Goal: Task Accomplishment & Management: Use online tool/utility

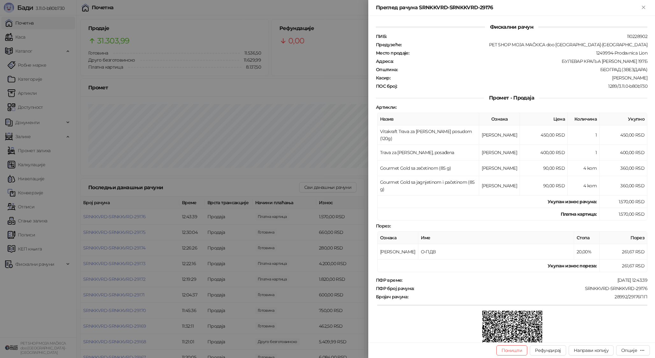
click at [105, 64] on div at bounding box center [327, 179] width 655 height 358
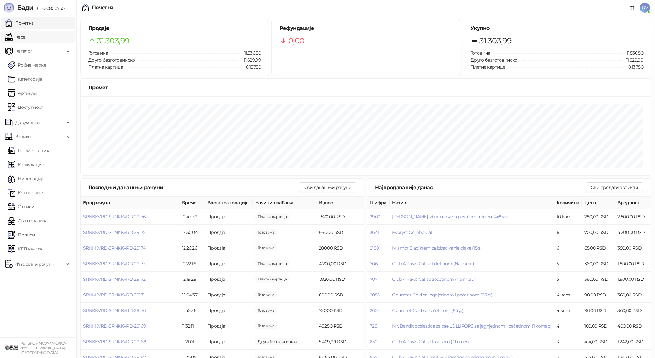
click at [25, 32] on link "Каса" at bounding box center [15, 37] width 20 height 13
click at [34, 22] on link "Почетна" at bounding box center [19, 23] width 29 height 13
click at [127, 290] on td "SRNKKVRD-SRNKKVRD-29178" at bounding box center [130, 295] width 99 height 16
click at [125, 293] on span "SRNKKVRD-SRNKKVRD-29178" at bounding box center [114, 295] width 62 height 6
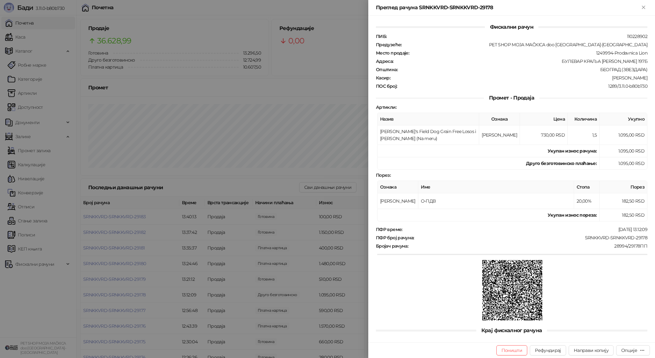
click at [126, 293] on div at bounding box center [327, 179] width 655 height 358
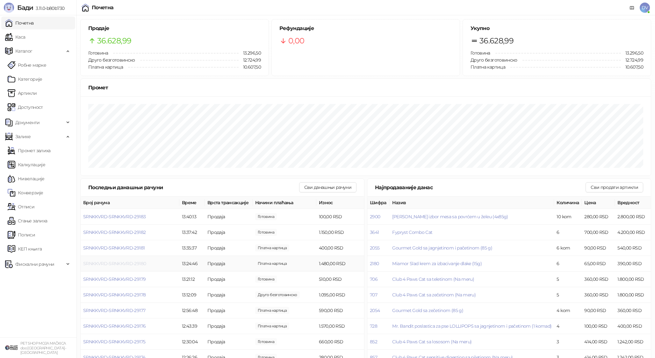
click at [131, 265] on span "SRNKKVRD-SRNKKVRD-29180" at bounding box center [114, 263] width 63 height 6
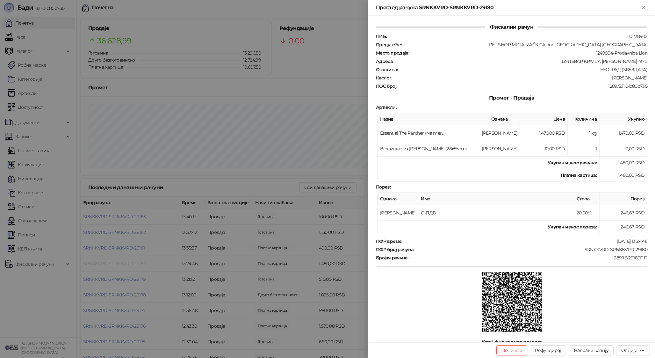
click at [131, 265] on div at bounding box center [327, 179] width 655 height 358
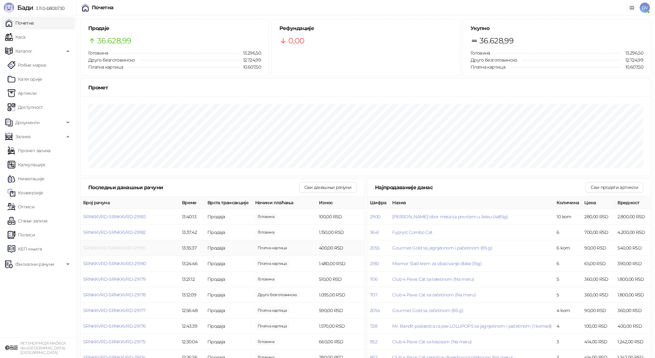
click at [132, 245] on span "SRNKKVRD-SRNKKVRD-29181" at bounding box center [113, 248] width 61 height 6
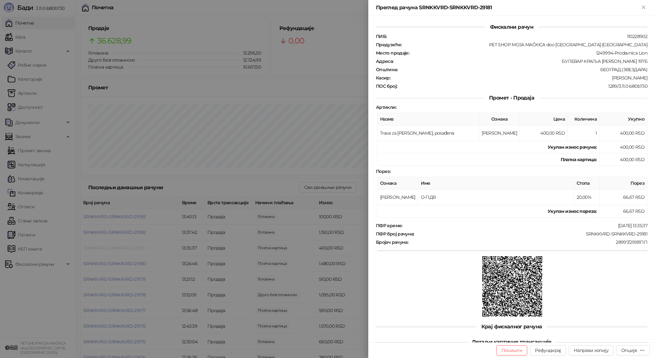
click at [132, 245] on div at bounding box center [327, 179] width 655 height 358
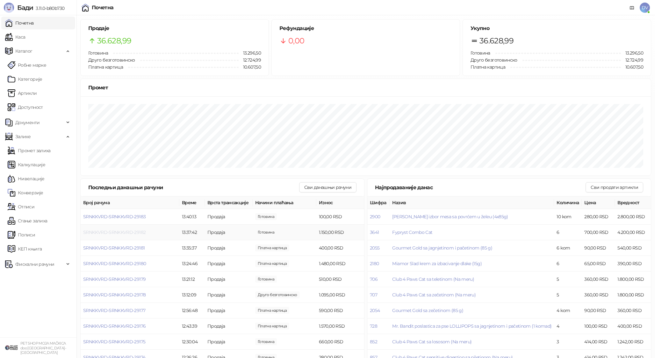
click at [132, 232] on span "SRNKKVRD-SRNKKVRD-29182" at bounding box center [114, 232] width 62 height 6
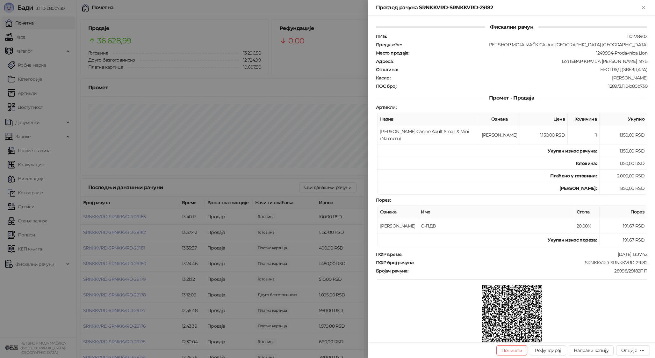
click at [132, 232] on div at bounding box center [327, 179] width 655 height 358
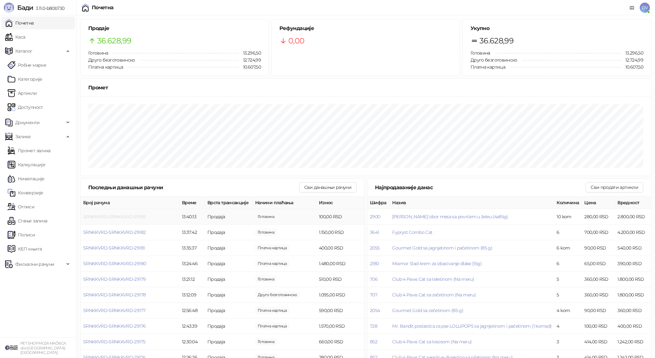
click at [130, 215] on span "SRNKKVRD-SRNKKVRD-29183" at bounding box center [114, 216] width 62 height 6
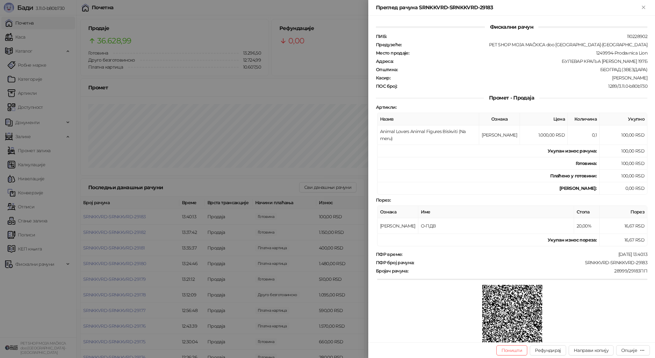
click at [138, 223] on div at bounding box center [327, 179] width 655 height 358
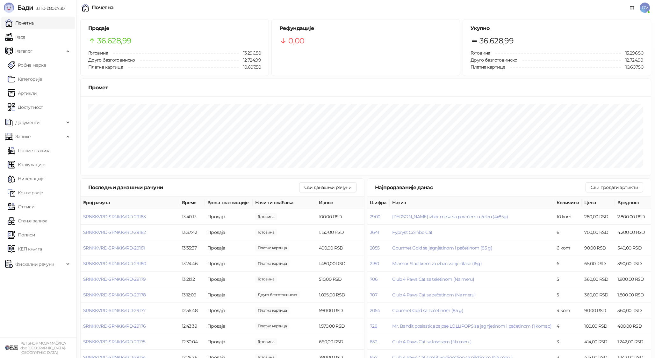
click at [33, 23] on link "Почетна" at bounding box center [19, 23] width 29 height 13
click at [25, 35] on link "Каса" at bounding box center [15, 37] width 20 height 13
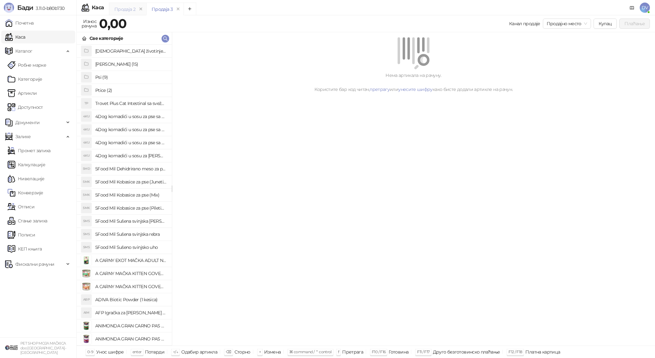
click at [119, 12] on div "Продаја 2" at bounding box center [128, 9] width 38 height 13
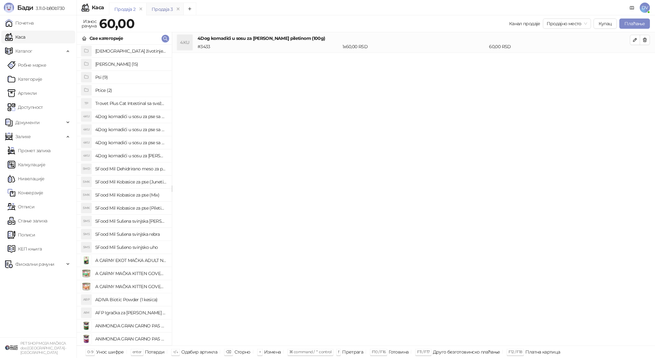
click at [160, 12] on div "Продаја 3" at bounding box center [162, 9] width 21 height 7
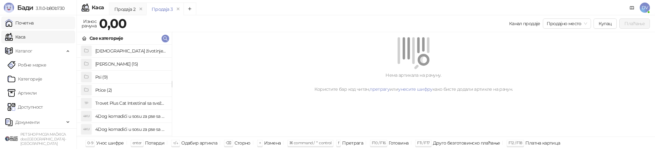
click at [34, 24] on link "Почетна" at bounding box center [19, 23] width 29 height 13
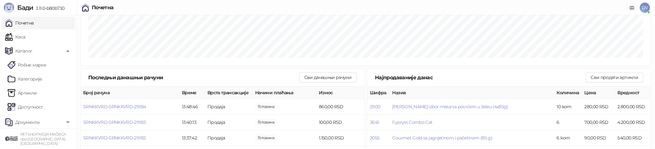
scroll to position [124, 0]
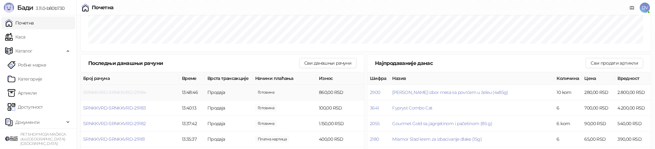
click at [129, 90] on span "SRNKKVRD-SRNKKVRD-29184" at bounding box center [114, 93] width 63 height 6
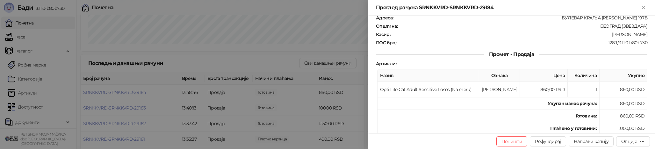
scroll to position [60, 0]
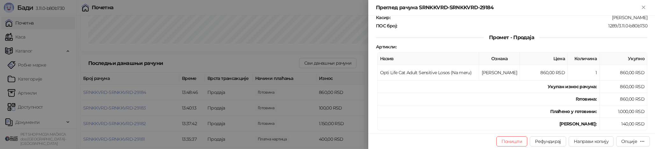
click at [246, 94] on div at bounding box center [327, 74] width 655 height 149
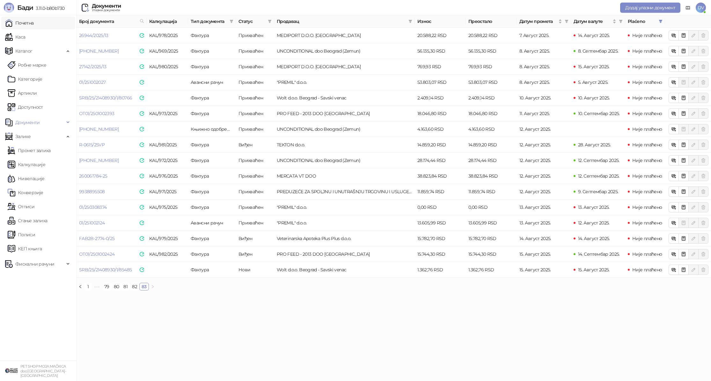
click at [28, 23] on link "Почетна" at bounding box center [19, 23] width 29 height 13
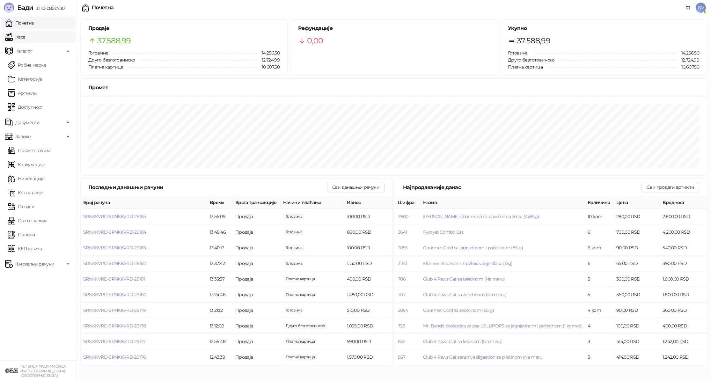
click at [22, 39] on link "Каса" at bounding box center [15, 37] width 20 height 13
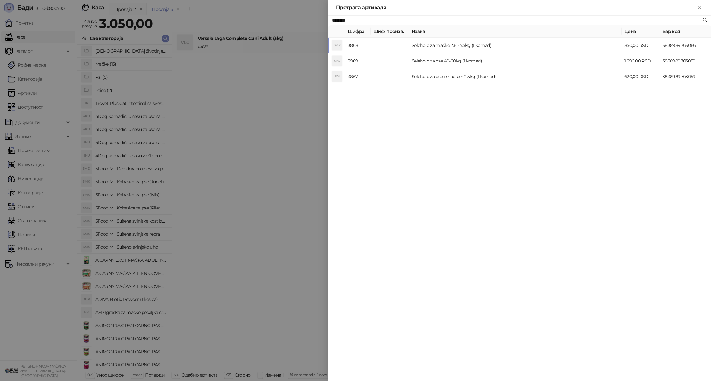
type input "********"
click at [268, 120] on div at bounding box center [355, 190] width 711 height 381
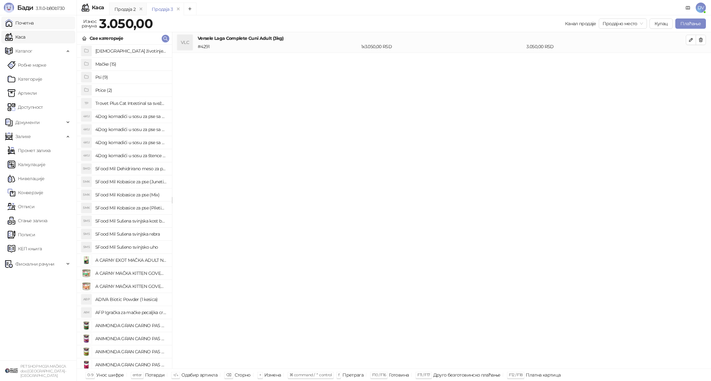
click at [34, 17] on link "Почетна" at bounding box center [19, 23] width 29 height 13
